Goal: Feedback & Contribution: Submit feedback/report problem

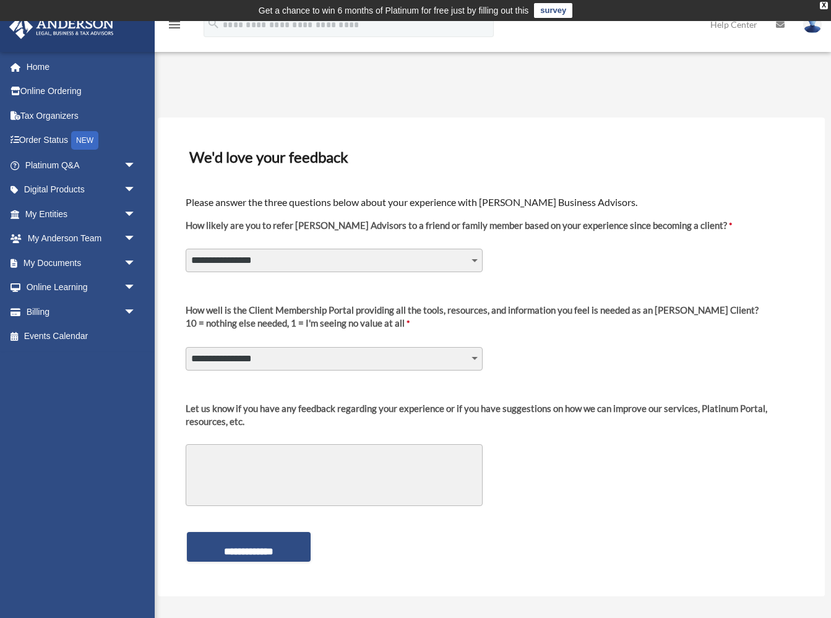
select select "********"
click at [236, 454] on textarea "Let us know if you have any feedback regarding your experience or if you have s…" at bounding box center [334, 475] width 297 height 62
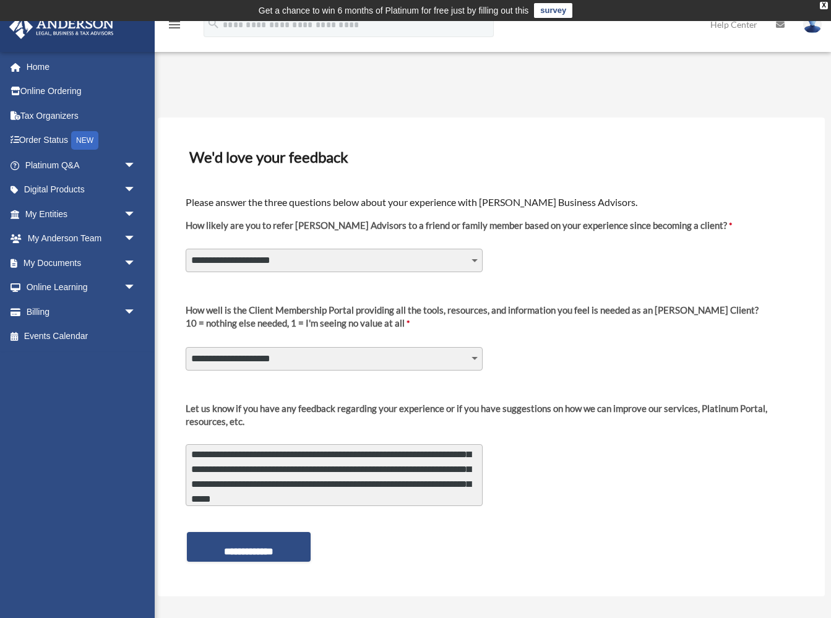
scroll to position [47, 0]
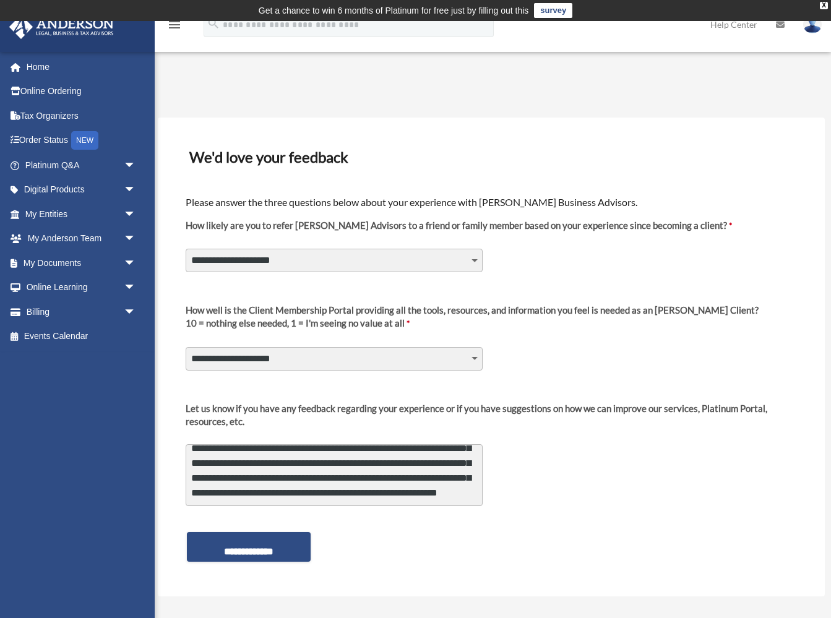
click at [300, 467] on textarea "**********" at bounding box center [334, 475] width 297 height 62
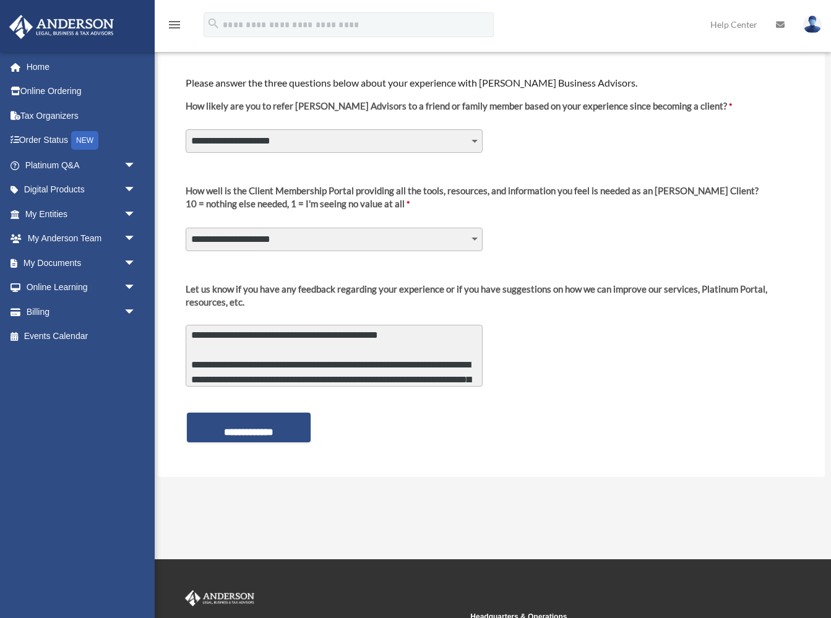
scroll to position [83, 0]
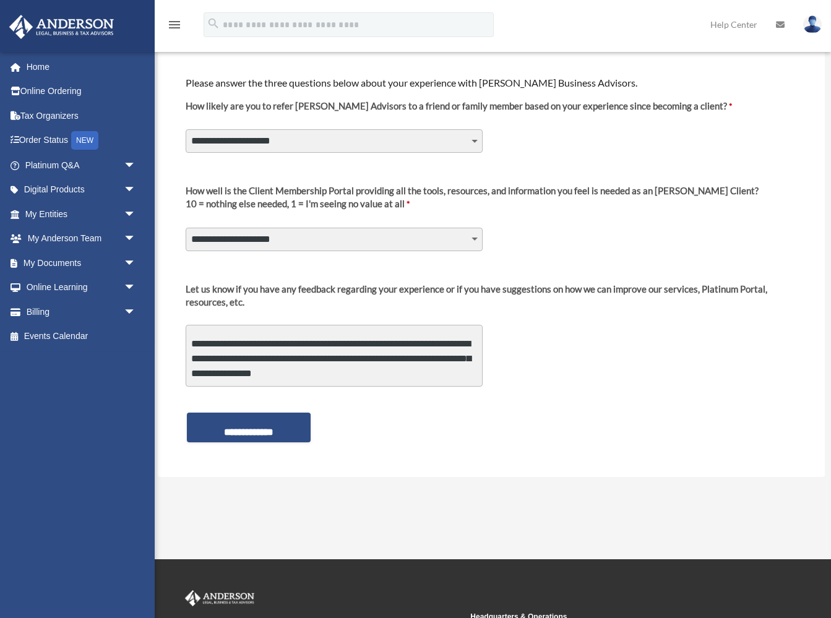
drag, startPoint x: 443, startPoint y: 375, endPoint x: 457, endPoint y: 399, distance: 27.2
click at [457, 399] on form "**********" at bounding box center [491, 258] width 614 height 384
click at [340, 371] on textarea "**********" at bounding box center [334, 356] width 297 height 62
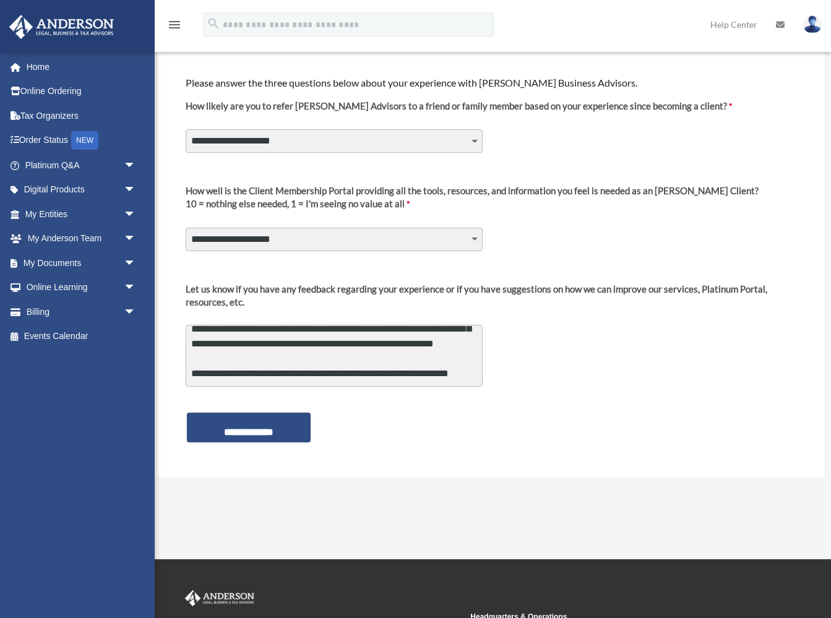
scroll to position [285, 0]
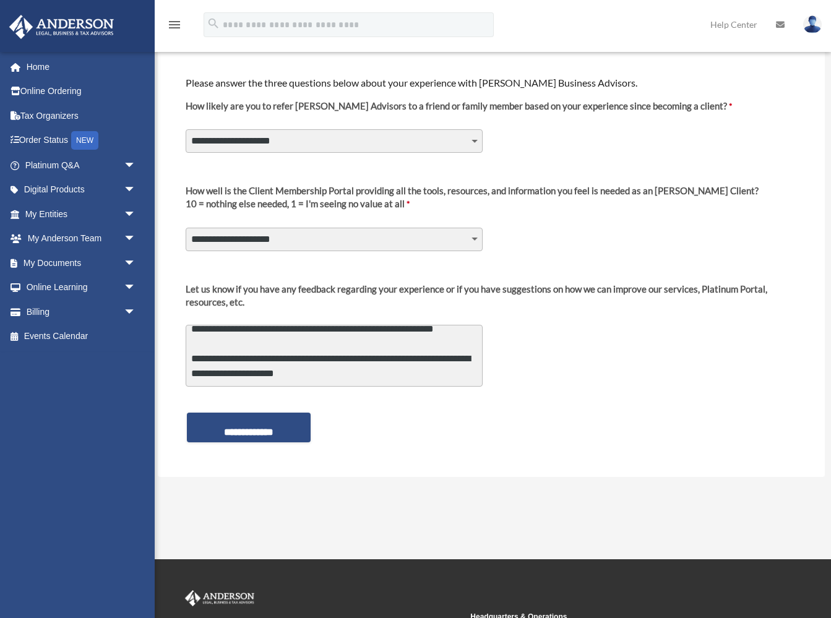
type textarea "**********"
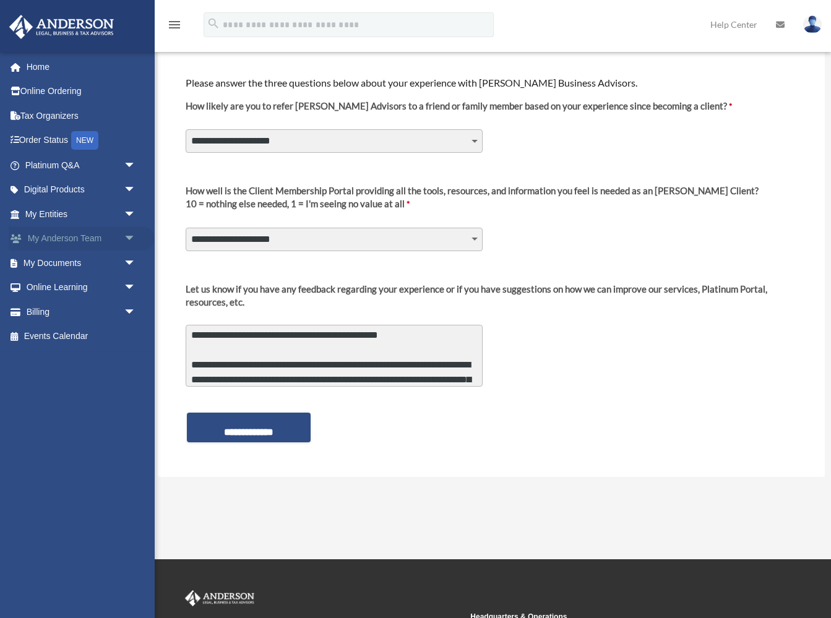
scroll to position [0, 0]
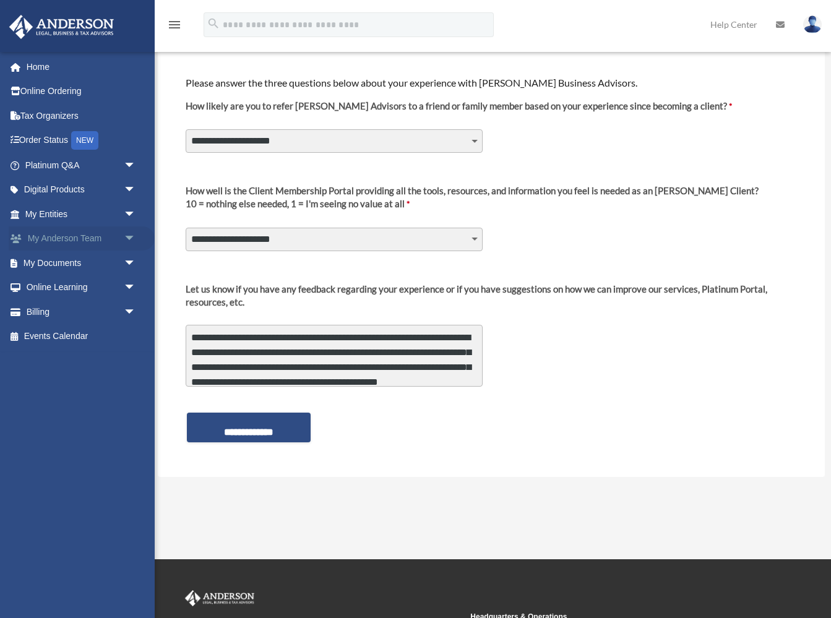
drag, startPoint x: 344, startPoint y: 379, endPoint x: 80, endPoint y: 244, distance: 296.5
click at [80, 244] on div "Platinum Survey jason.k1@me.com Sign Out jason.k1@me.com Home Online Ordering T…" at bounding box center [415, 231] width 831 height 592
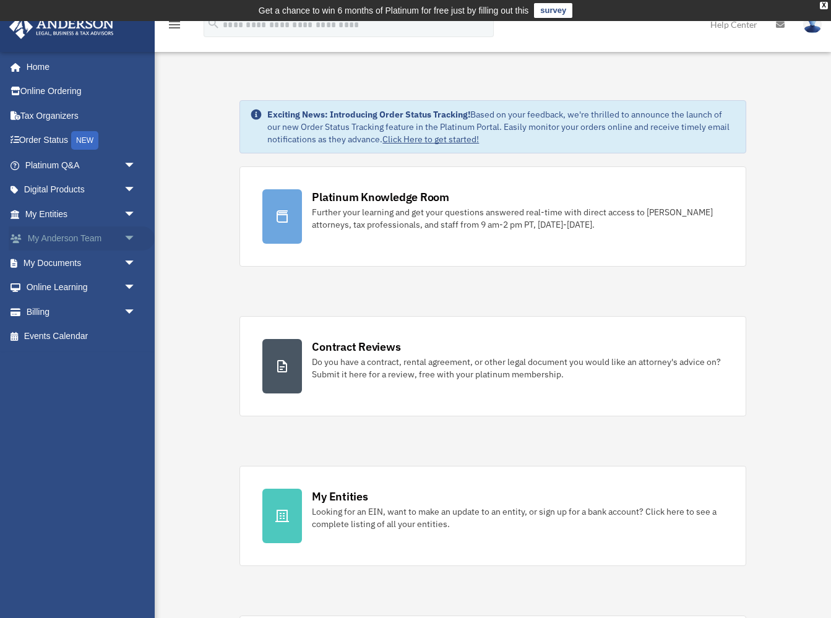
click at [95, 235] on link "My [PERSON_NAME] Team arrow_drop_down" at bounding box center [82, 239] width 146 height 25
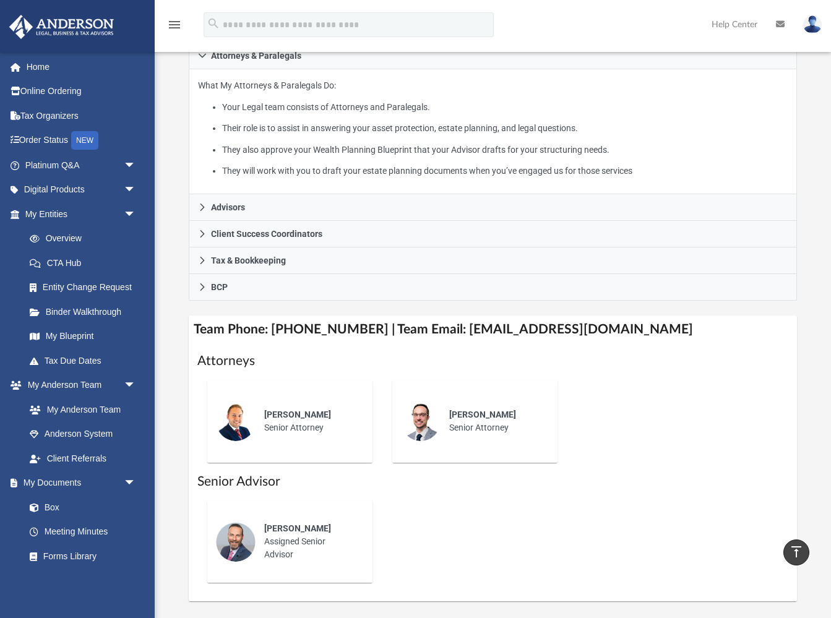
scroll to position [274, 0]
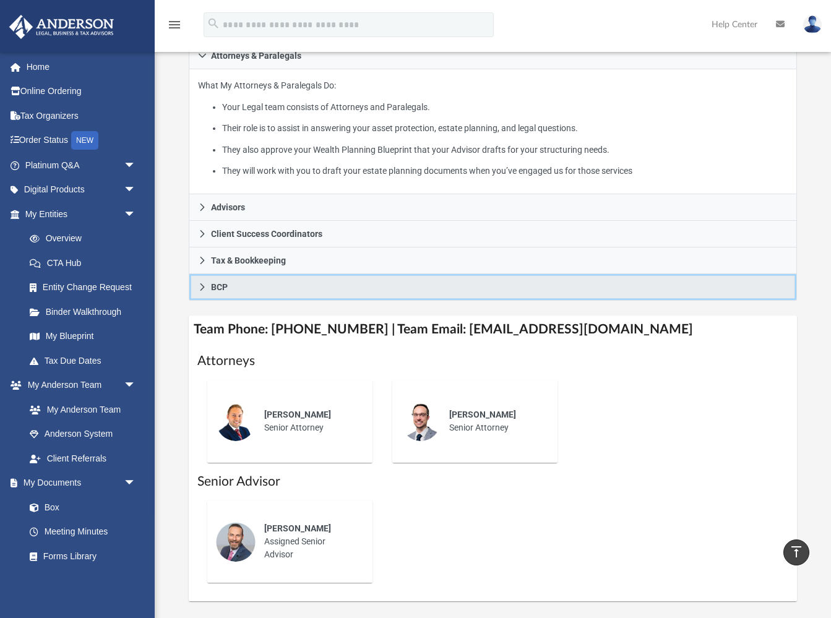
click at [201, 283] on icon at bounding box center [202, 287] width 9 height 9
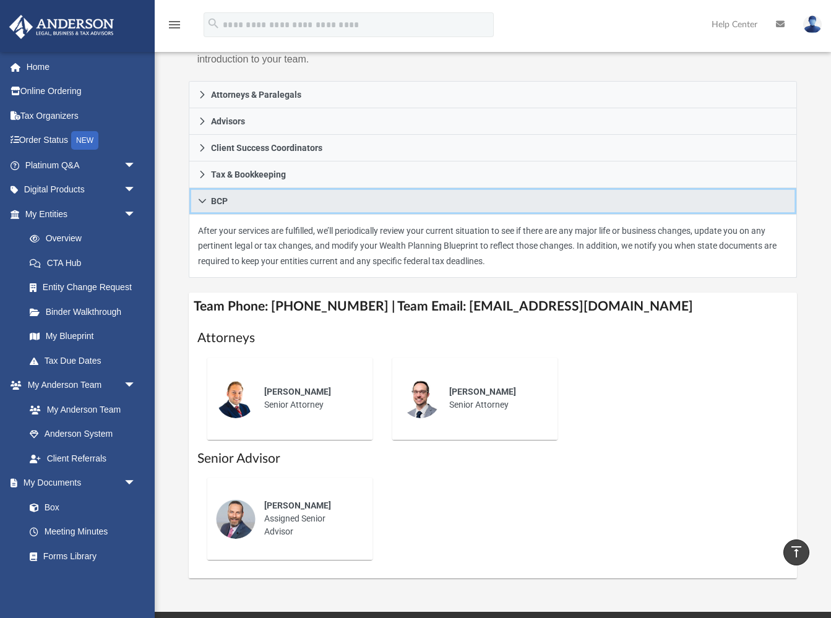
scroll to position [211, 0]
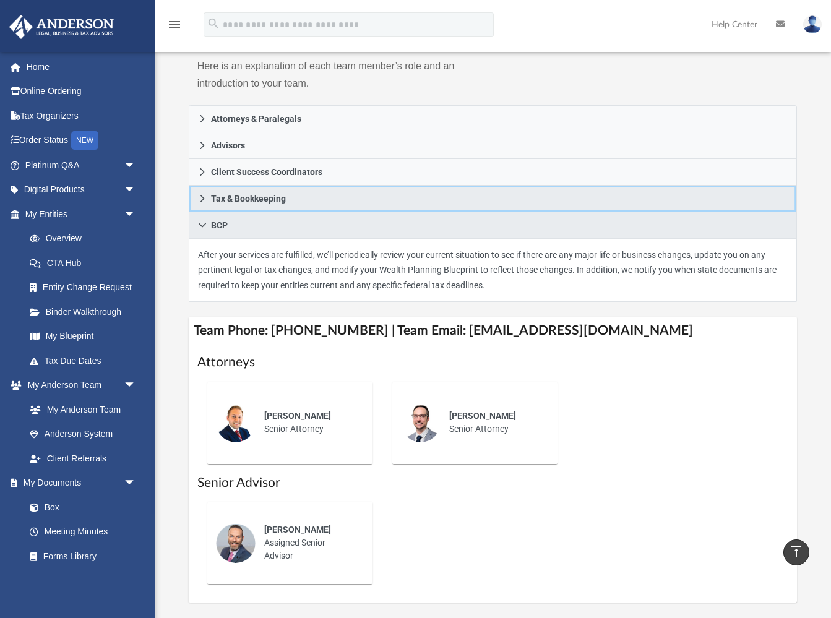
click at [202, 194] on icon at bounding box center [202, 198] width 9 height 9
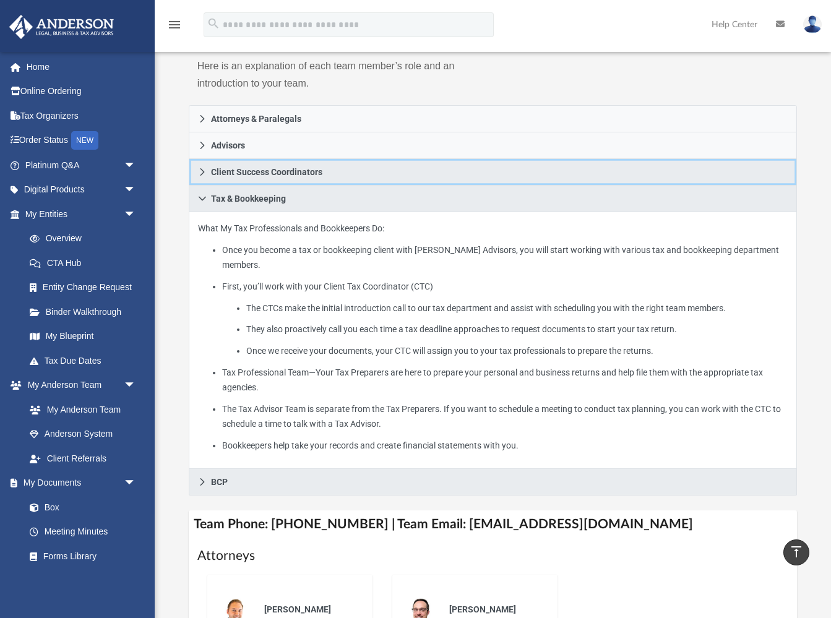
click at [200, 168] on icon at bounding box center [202, 172] width 9 height 9
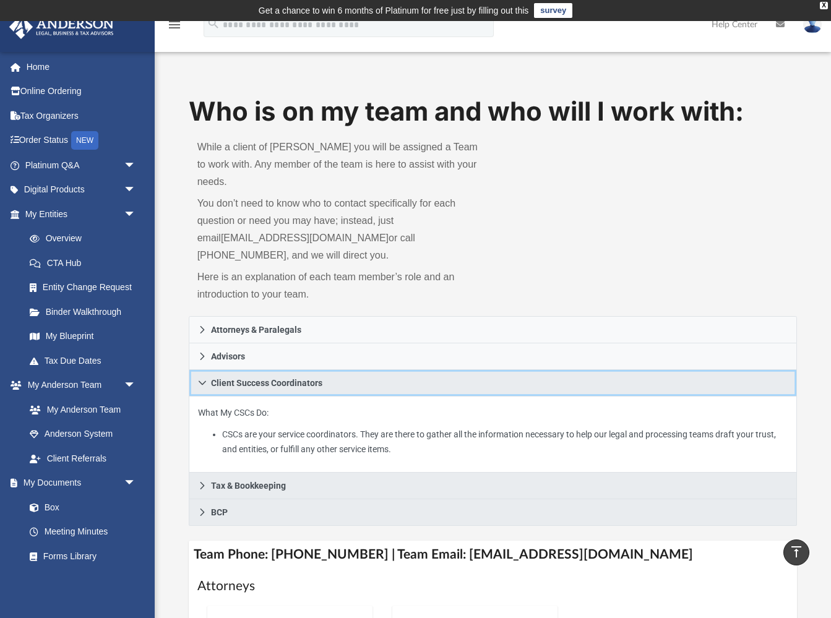
scroll to position [0, 0]
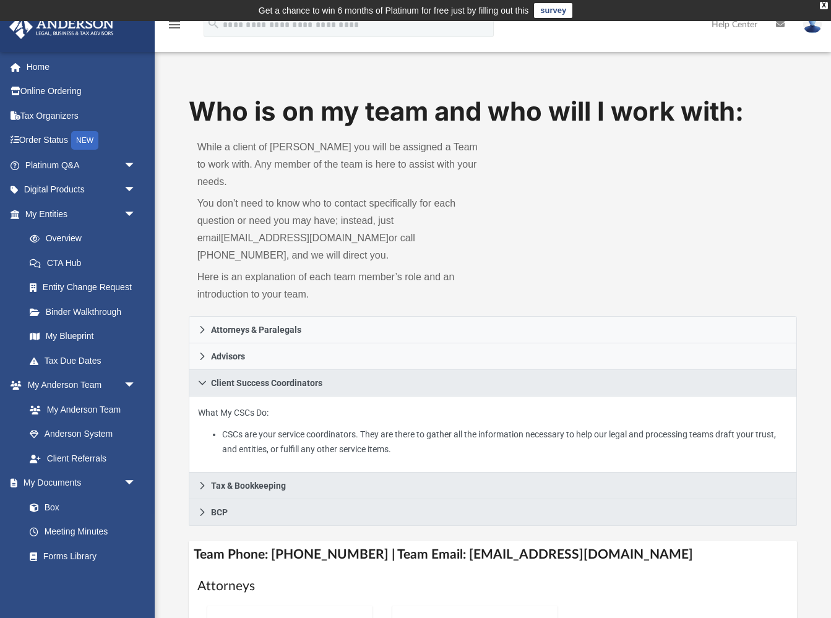
click at [539, 11] on link "survey" at bounding box center [553, 10] width 38 height 15
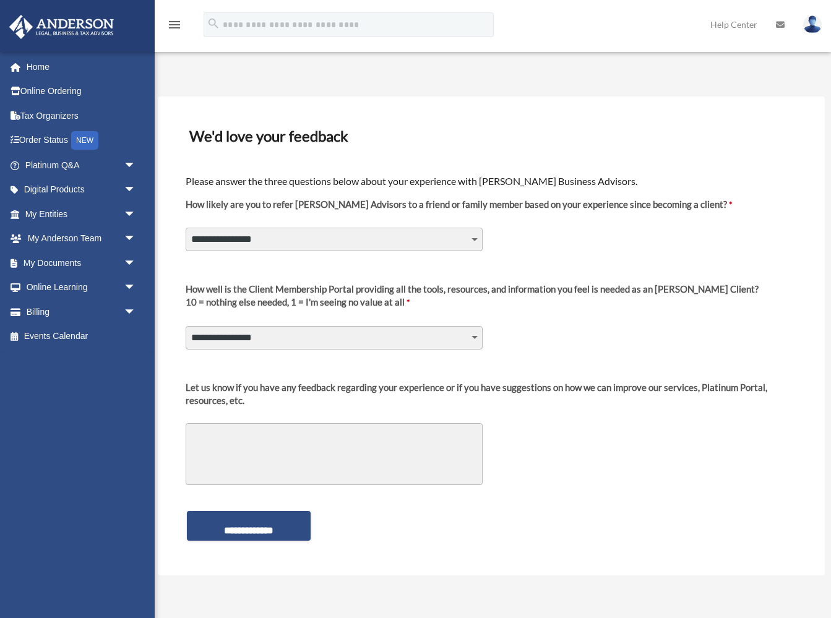
select select "********"
click at [225, 430] on textarea "Let us know if you have any feedback regarding your experience or if you have s…" at bounding box center [334, 454] width 297 height 62
paste textarea "**********"
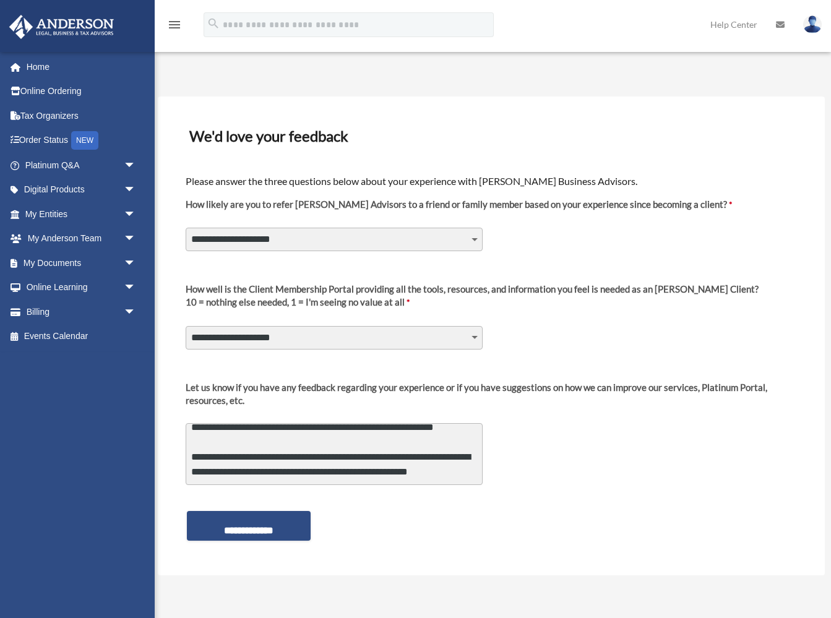
scroll to position [300, 0]
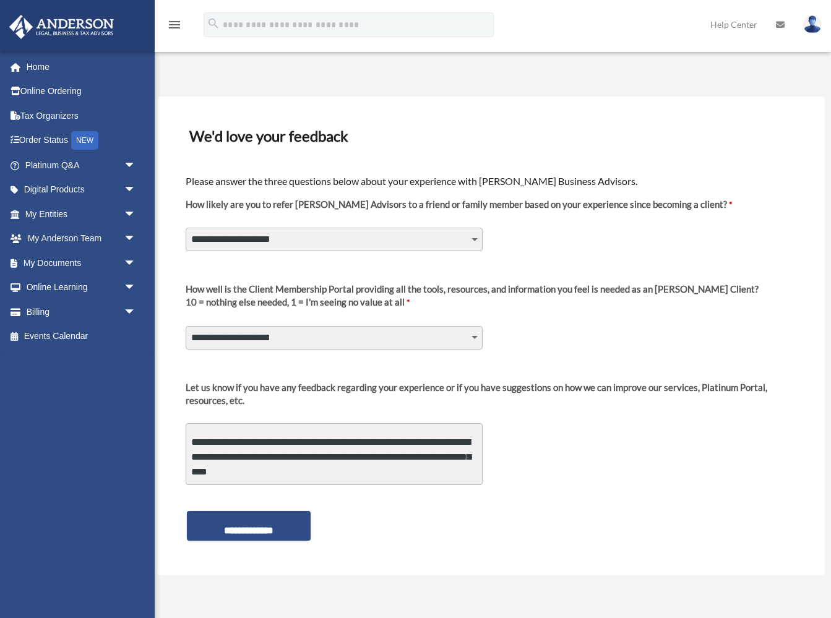
click at [403, 444] on textarea "Let us know if you have any feedback regarding your experience or if you have s…" at bounding box center [334, 454] width 297 height 62
click at [340, 475] on textarea "Let us know if you have any feedback regarding your experience or if you have s…" at bounding box center [334, 454] width 297 height 62
click at [335, 477] on textarea "Let us know if you have any feedback regarding your experience or if you have s…" at bounding box center [334, 454] width 297 height 62
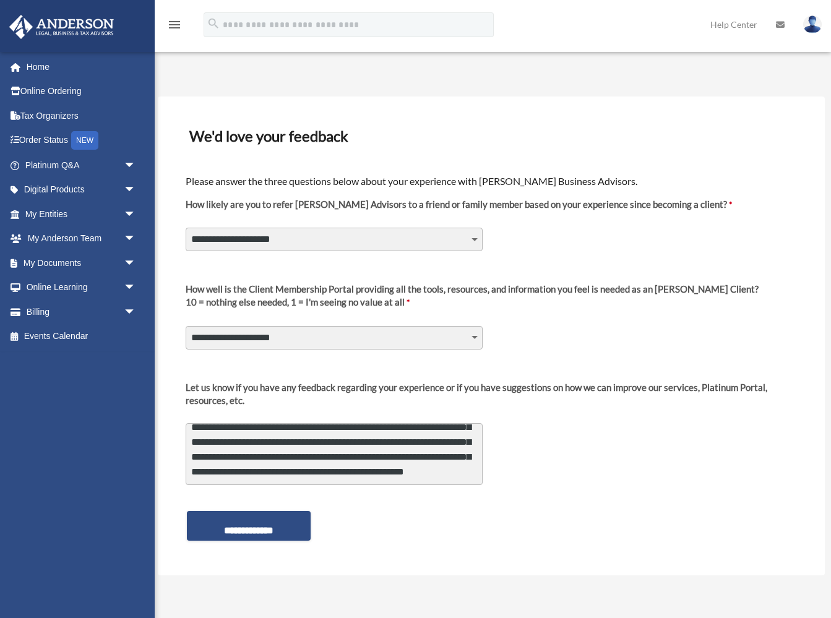
click at [197, 447] on textarea "Let us know if you have any feedback regarding your experience or if you have s…" at bounding box center [334, 454] width 297 height 62
click at [196, 447] on textarea "Let us know if you have any feedback regarding your experience or if you have s…" at bounding box center [334, 454] width 297 height 62
click at [464, 436] on textarea "Let us know if you have any feedback regarding your experience or if you have s…" at bounding box center [334, 454] width 297 height 62
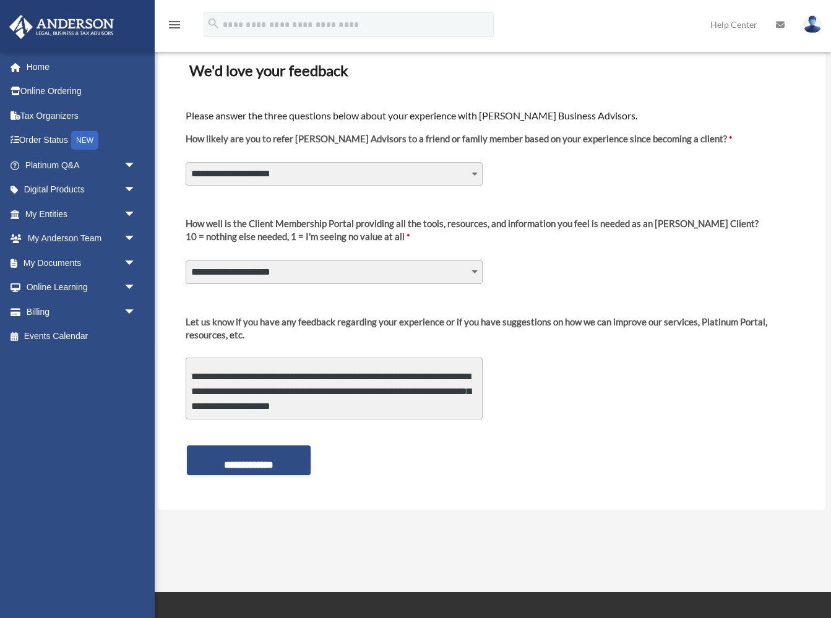
scroll to position [647, 0]
drag, startPoint x: 426, startPoint y: 415, endPoint x: 450, endPoint y: 431, distance: 28.2
click at [450, 431] on form "**********" at bounding box center [491, 290] width 614 height 384
click at [390, 405] on textarea "Let us know if you have any feedback regarding your experience or if you have s…" at bounding box center [334, 389] width 297 height 62
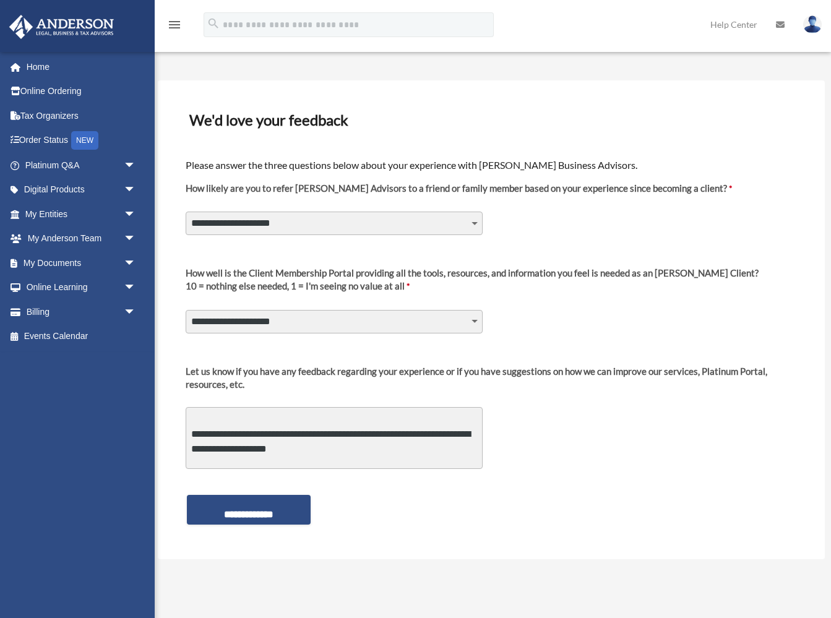
scroll to position [330, 0]
drag, startPoint x: 279, startPoint y: 430, endPoint x: 279, endPoint y: 453, distance: 22.9
click at [279, 453] on textarea "Let us know if you have any feedback regarding your experience or if you have s…" at bounding box center [334, 438] width 297 height 62
click at [330, 431] on textarea "Let us know if you have any feedback regarding your experience or if you have s…" at bounding box center [334, 438] width 297 height 62
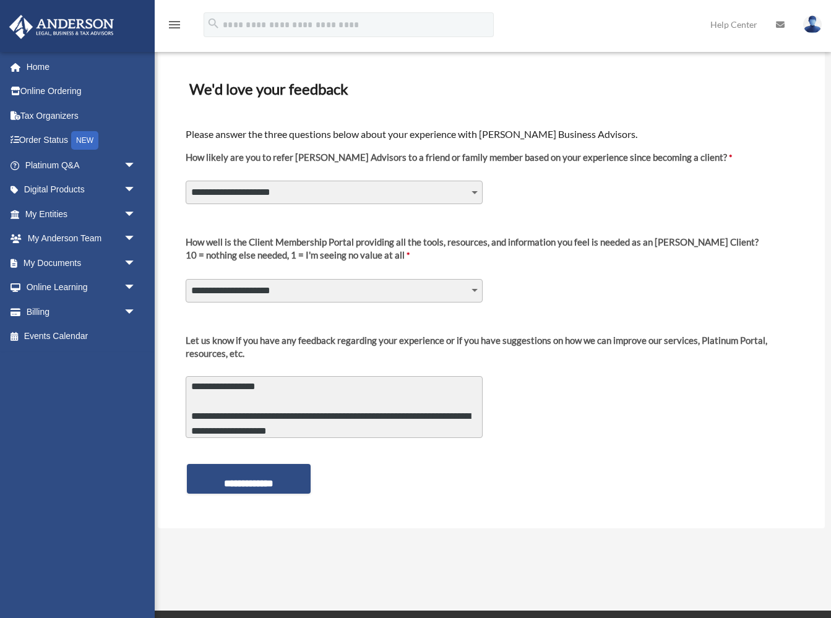
scroll to position [50, 0]
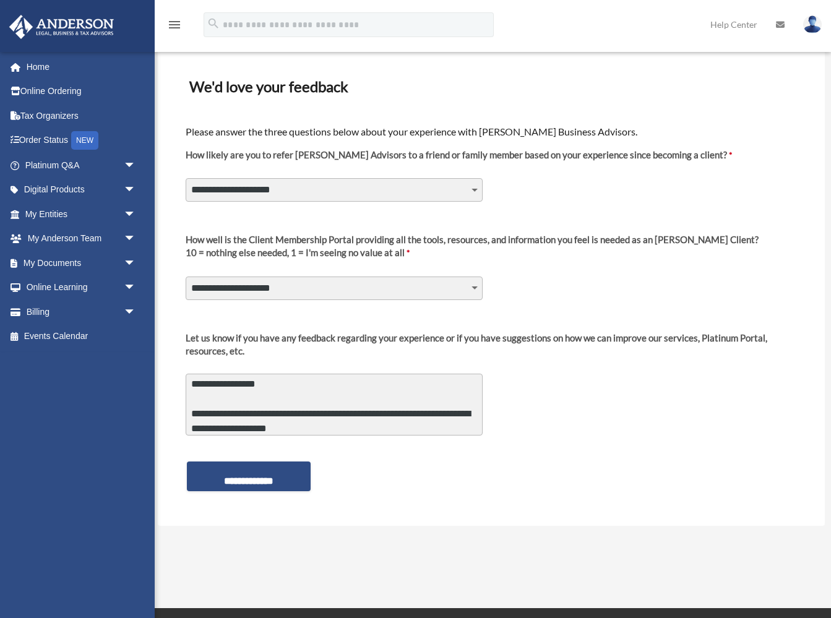
click at [342, 425] on textarea "Let us know if you have any feedback regarding your experience or if you have s…" at bounding box center [334, 405] width 297 height 62
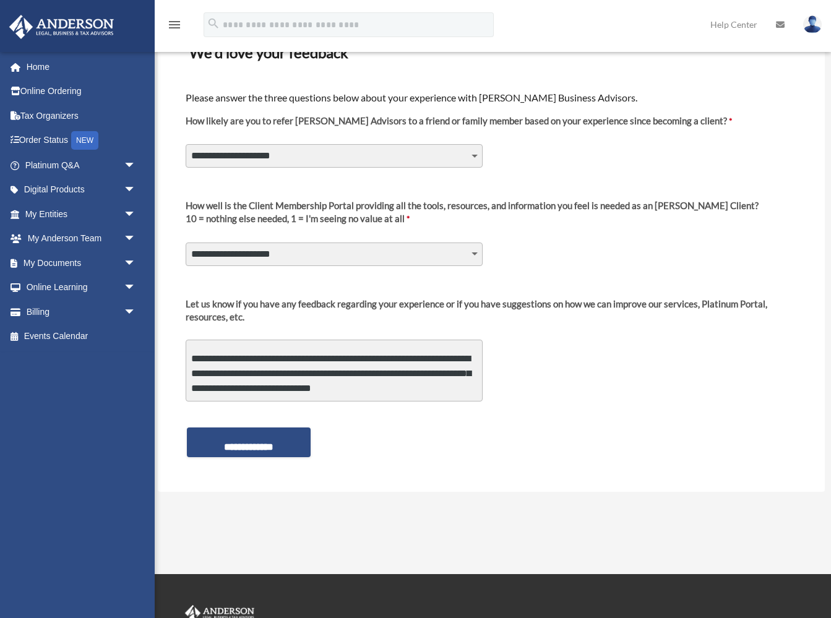
scroll to position [855, 0]
drag, startPoint x: 300, startPoint y: 393, endPoint x: 305, endPoint y: 413, distance: 21.0
click at [305, 413] on form "**********" at bounding box center [491, 272] width 614 height 384
click at [426, 389] on textarea "Let us know if you have any feedback regarding your experience or if you have s…" at bounding box center [334, 371] width 297 height 62
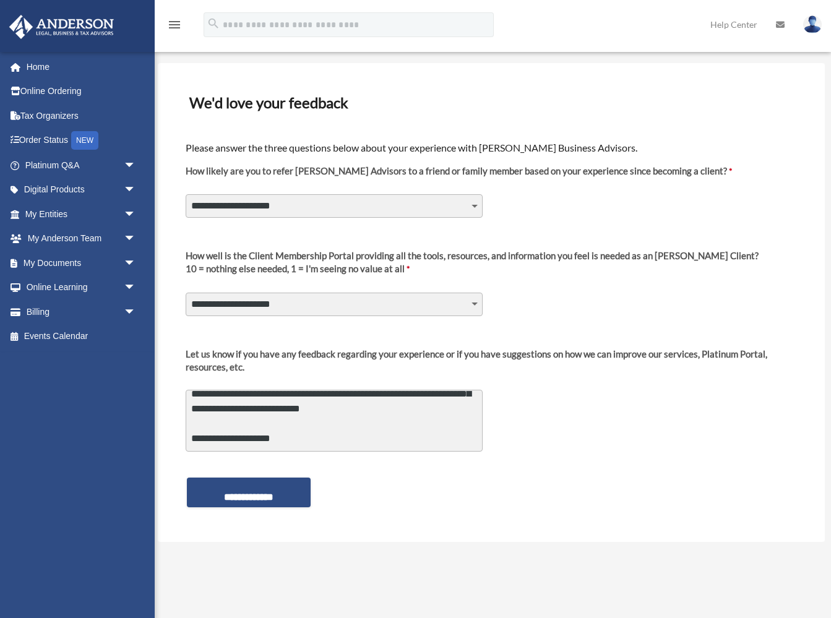
scroll to position [1044, 0]
click at [369, 395] on textarea "Let us know if you have any feedback regarding your experience or if you have s…" at bounding box center [334, 421] width 297 height 62
click at [353, 411] on textarea "Let us know if you have any feedback regarding your experience or if you have s…" at bounding box center [334, 421] width 297 height 62
click at [394, 412] on textarea "Let us know if you have any feedback regarding your experience or if you have s…" at bounding box center [334, 421] width 297 height 62
click at [254, 413] on textarea "Let us know if you have any feedback regarding your experience or if you have s…" at bounding box center [334, 421] width 297 height 62
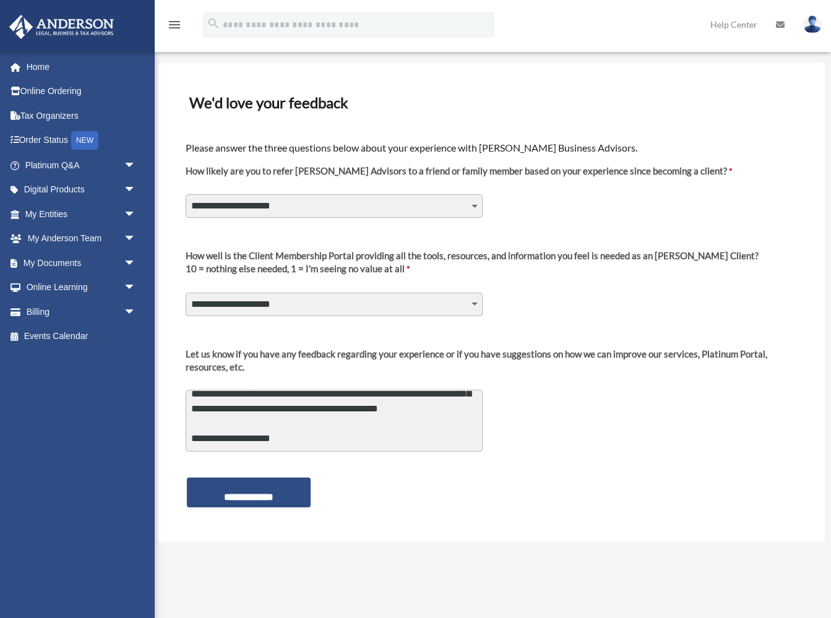
click at [192, 426] on textarea "Let us know if you have any feedback regarding your experience or if you have s…" at bounding box center [334, 421] width 297 height 62
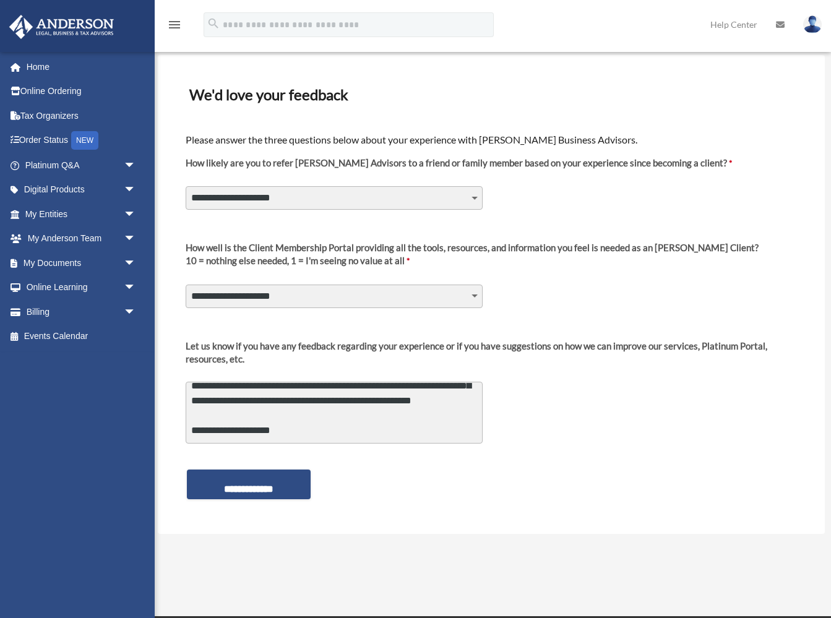
scroll to position [1093, 0]
drag, startPoint x: 264, startPoint y: 416, endPoint x: 271, endPoint y: 419, distance: 8.0
click at [271, 419] on textarea "Let us know if you have any feedback regarding your experience or if you have s…" at bounding box center [334, 413] width 297 height 62
click at [421, 416] on textarea "Let us know if you have any feedback regarding your experience or if you have s…" at bounding box center [334, 413] width 297 height 62
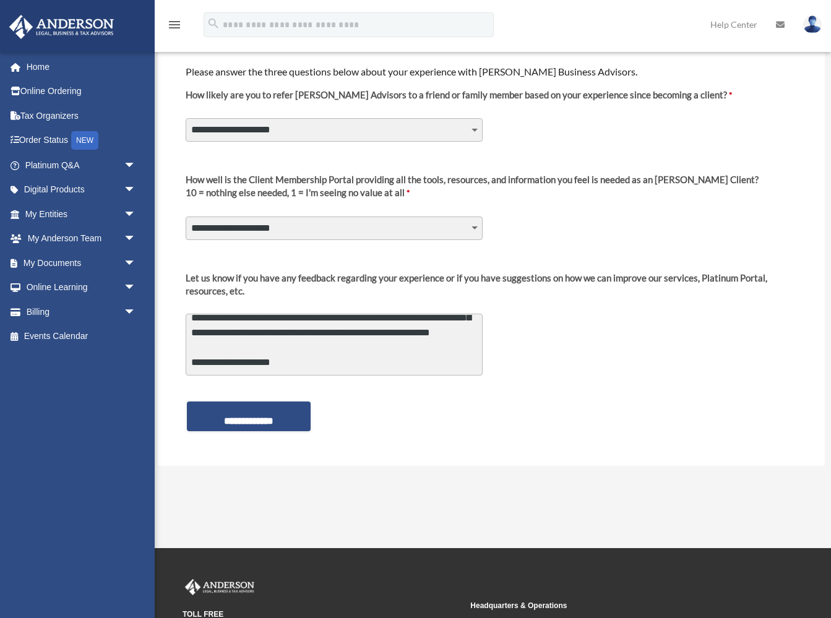
scroll to position [1108, 0]
drag, startPoint x: 345, startPoint y: 352, endPoint x: 352, endPoint y: 367, distance: 16.7
click at [352, 367] on textarea "Let us know if you have any feedback regarding your experience or if you have s…" at bounding box center [334, 345] width 297 height 62
click at [253, 360] on textarea "Let us know if you have any feedback regarding your experience or if you have s…" at bounding box center [334, 345] width 297 height 62
click at [281, 361] on textarea "Let us know if you have any feedback regarding your experience or if you have s…" at bounding box center [334, 345] width 297 height 62
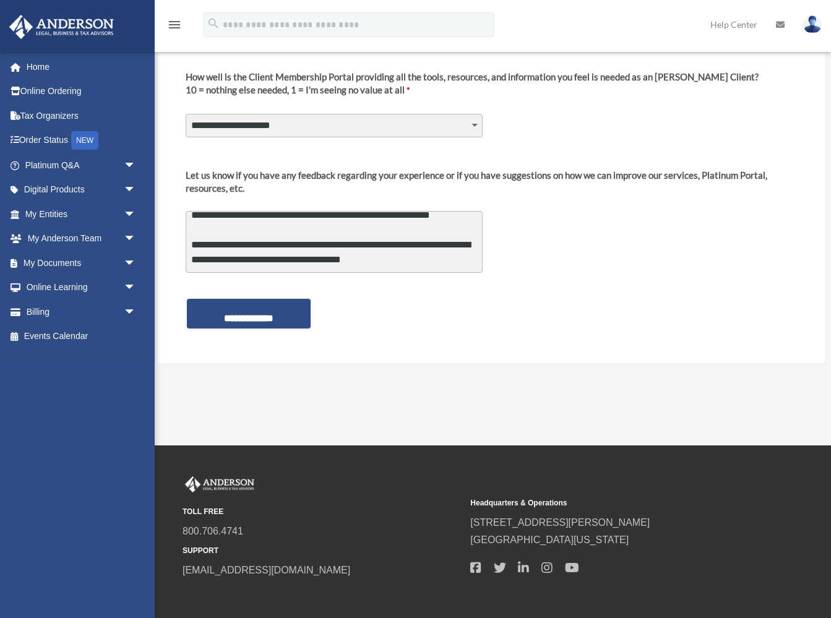
scroll to position [227, 0]
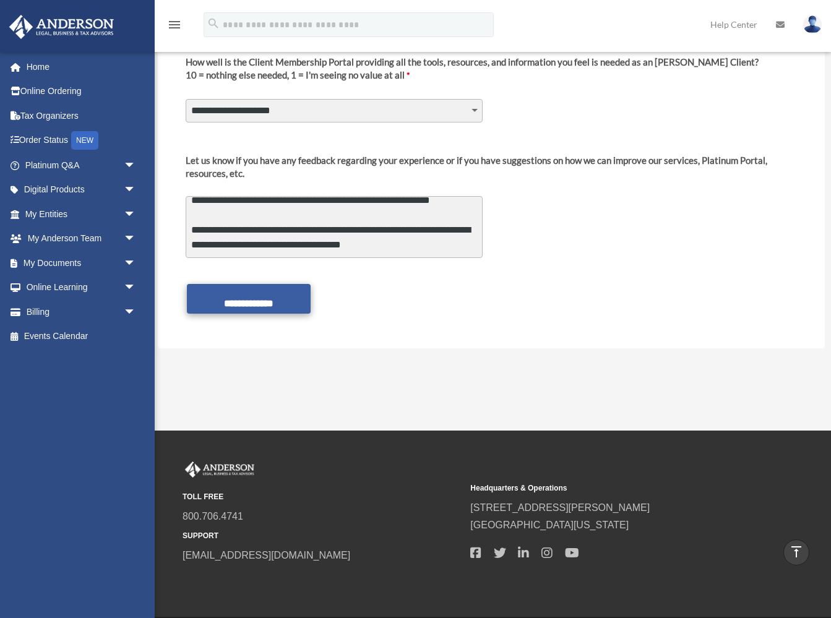
type textarea "**********"
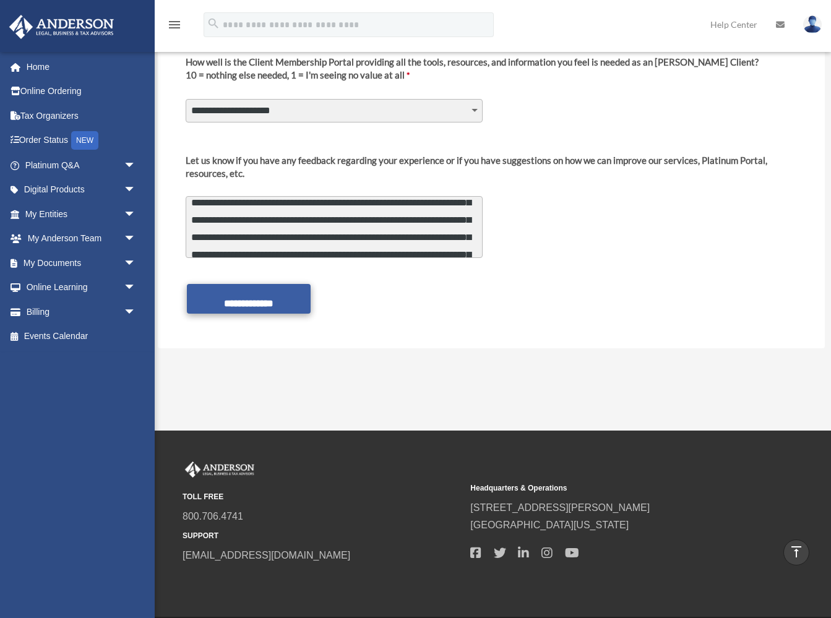
click at [237, 301] on input "**********" at bounding box center [249, 299] width 124 height 30
